Goal: Task Accomplishment & Management: Manage account settings

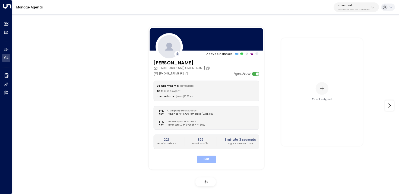
click at [206, 158] on button "Edit" at bounding box center [206, 158] width 19 height 7
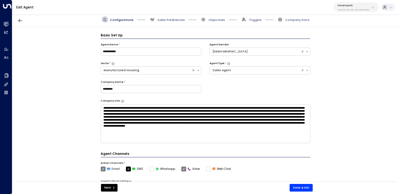
scroll to position [6, 0]
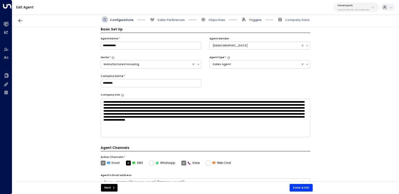
click at [257, 19] on span "Triggers" at bounding box center [255, 20] width 13 height 4
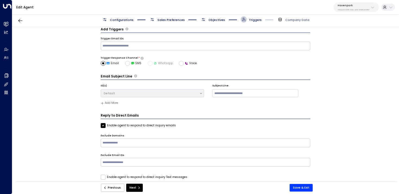
scroll to position [11, 0]
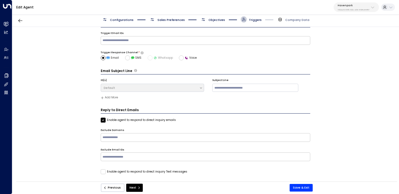
click at [143, 171] on label "Enable agent to respond to direct inquiry Text messages" at bounding box center [144, 171] width 87 height 5
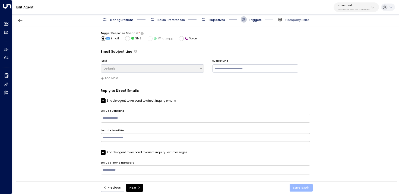
click at [306, 186] on button "Save & Exit" at bounding box center [301, 188] width 23 height 8
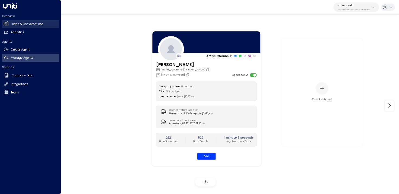
click at [11, 27] on link "Leads & Conversations Leads & Conversations" at bounding box center [30, 24] width 57 height 8
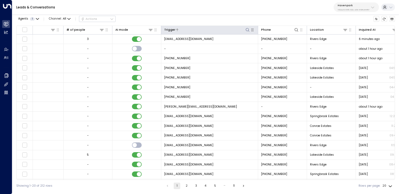
scroll to position [0, 334]
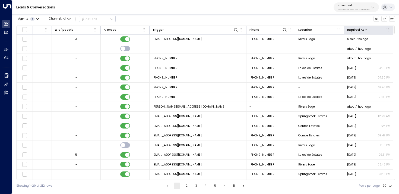
click at [372, 27] on div at bounding box center [374, 29] width 21 height 5
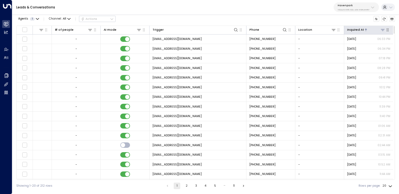
click at [372, 27] on div at bounding box center [374, 29] width 21 height 5
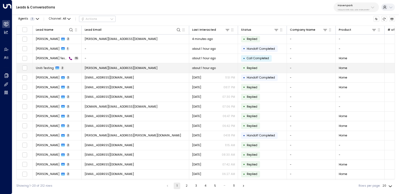
click at [92, 65] on td "[PERSON_NAME][EMAIL_ADDRESS][DOMAIN_NAME]" at bounding box center [136, 68] width 108 height 10
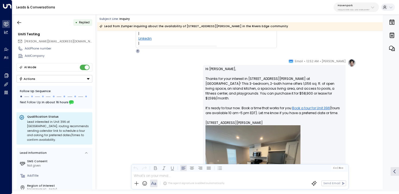
scroll to position [10, 0]
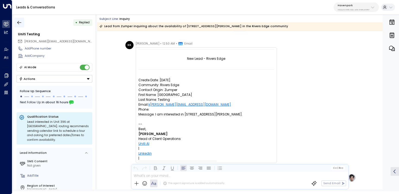
click at [20, 22] on icon "button" at bounding box center [19, 22] width 5 height 5
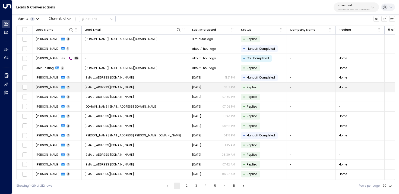
click at [96, 88] on span "[EMAIL_ADDRESS][DOMAIN_NAME]" at bounding box center [109, 87] width 49 height 4
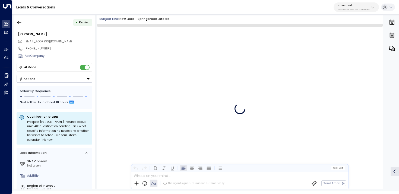
scroll to position [256, 0]
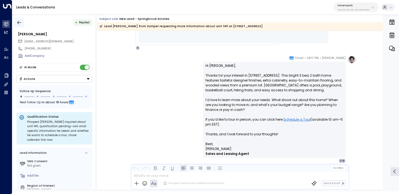
click at [22, 26] on button "button" at bounding box center [19, 23] width 10 height 10
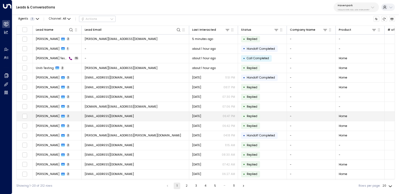
click at [92, 113] on td "marissaglass2@icloud.com" at bounding box center [136, 117] width 108 height 10
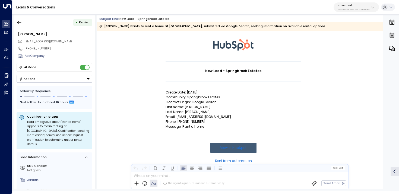
scroll to position [33, 0]
click at [20, 21] on icon "button" at bounding box center [19, 22] width 5 height 5
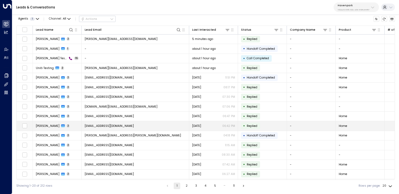
click at [103, 124] on span "leen.andraws@icloud.com" at bounding box center [109, 126] width 49 height 4
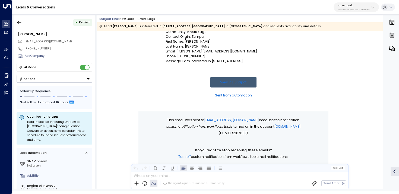
scroll to position [128, 0]
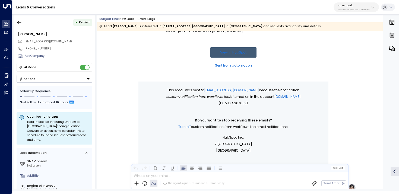
click at [12, 59] on div "• Replied Leen Andraws leen.andraws@icloud.com +15864436594 Add Company AI Mode…" at bounding box center [205, 101] width 387 height 179
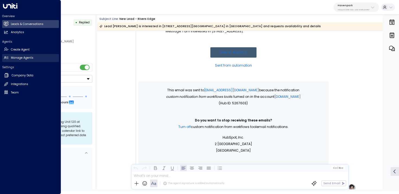
click at [7, 59] on icon at bounding box center [6, 57] width 5 height 5
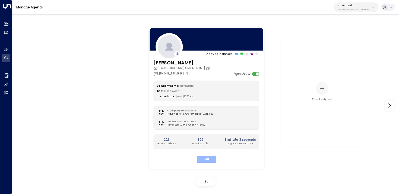
click at [213, 159] on button "Edit" at bounding box center [206, 158] width 19 height 7
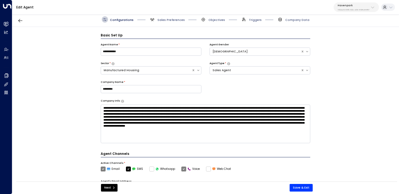
scroll to position [6, 0]
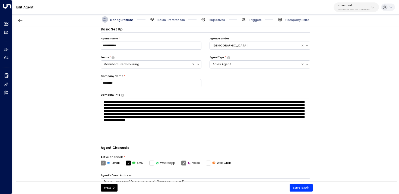
click at [162, 18] on span "Sales Preferences" at bounding box center [171, 20] width 27 height 4
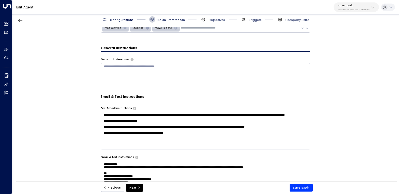
scroll to position [137, 0]
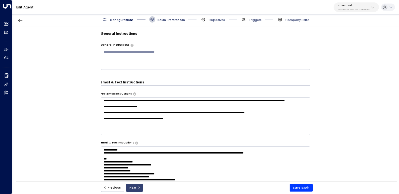
click at [136, 187] on button "Next" at bounding box center [134, 188] width 17 height 8
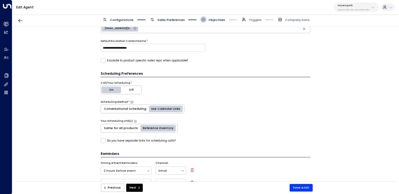
scroll to position [172, 0]
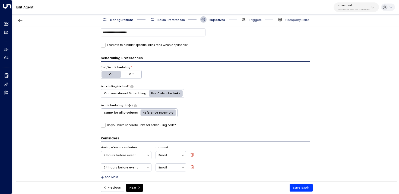
click at [114, 184] on button "Previous" at bounding box center [112, 188] width 23 height 8
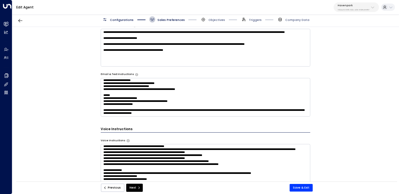
scroll to position [275, 0]
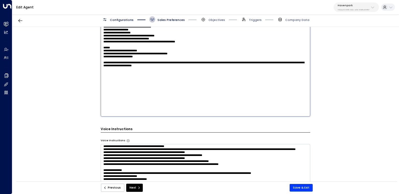
drag, startPoint x: 226, startPoint y: 112, endPoint x: 168, endPoint y: 82, distance: 65.7
click at [168, 82] on textarea "**********" at bounding box center [206, 62] width 210 height 108
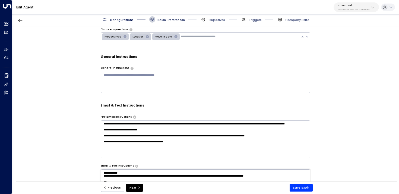
scroll to position [109, 0]
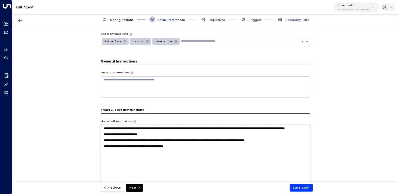
click at [165, 138] on textarea "**********" at bounding box center [206, 179] width 210 height 108
click at [163, 146] on textarea "**********" at bounding box center [206, 179] width 210 height 108
click at [165, 140] on textarea "**********" at bounding box center [206, 179] width 210 height 108
paste textarea "**********"
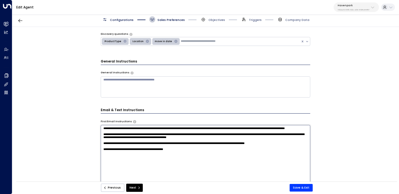
drag, startPoint x: 214, startPoint y: 140, endPoint x: 200, endPoint y: 140, distance: 13.9
click at [200, 140] on textarea "**********" at bounding box center [206, 179] width 210 height 108
type textarea "**********"
click at [301, 189] on button "Save & Exit" at bounding box center [301, 188] width 23 height 8
